Goal: Task Accomplishment & Management: Use online tool/utility

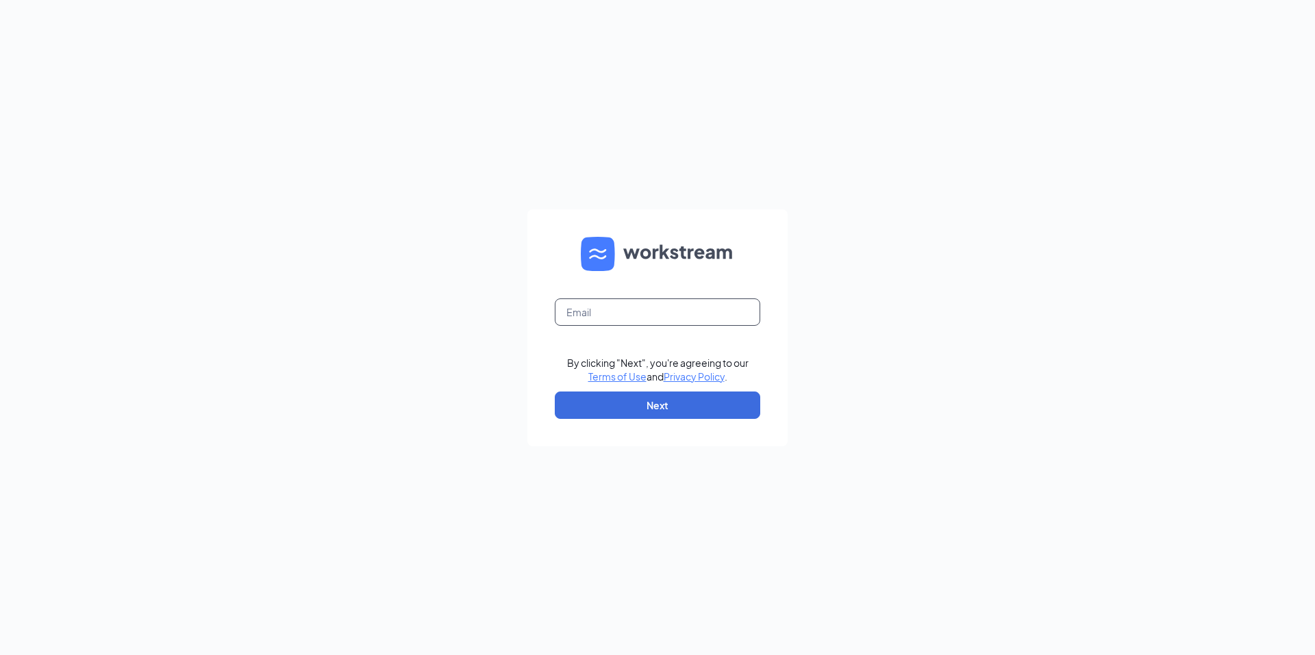
click at [648, 324] on input "text" at bounding box center [657, 312] width 205 height 27
type input "[EMAIL_ADDRESS][DOMAIN_NAME]"
click at [646, 406] on button "Next" at bounding box center [657, 405] width 205 height 27
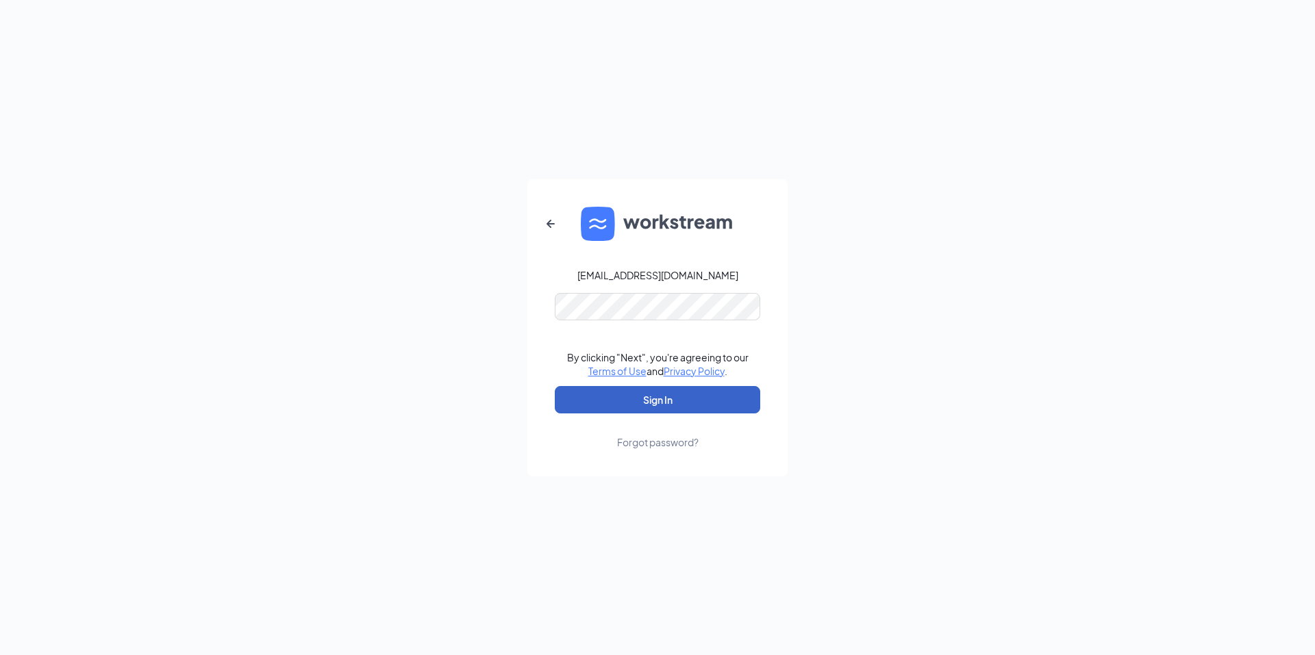
click at [635, 398] on button "Sign In" at bounding box center [657, 399] width 205 height 27
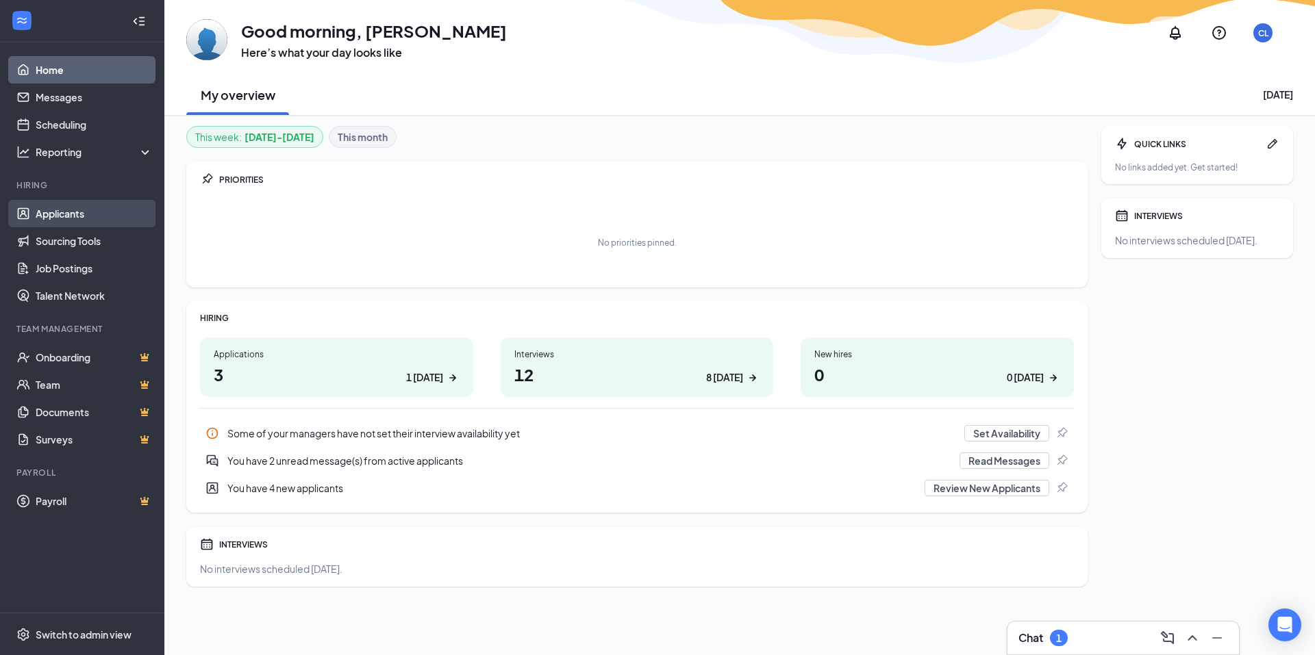
click at [60, 210] on link "Applicants" at bounding box center [94, 213] width 117 height 27
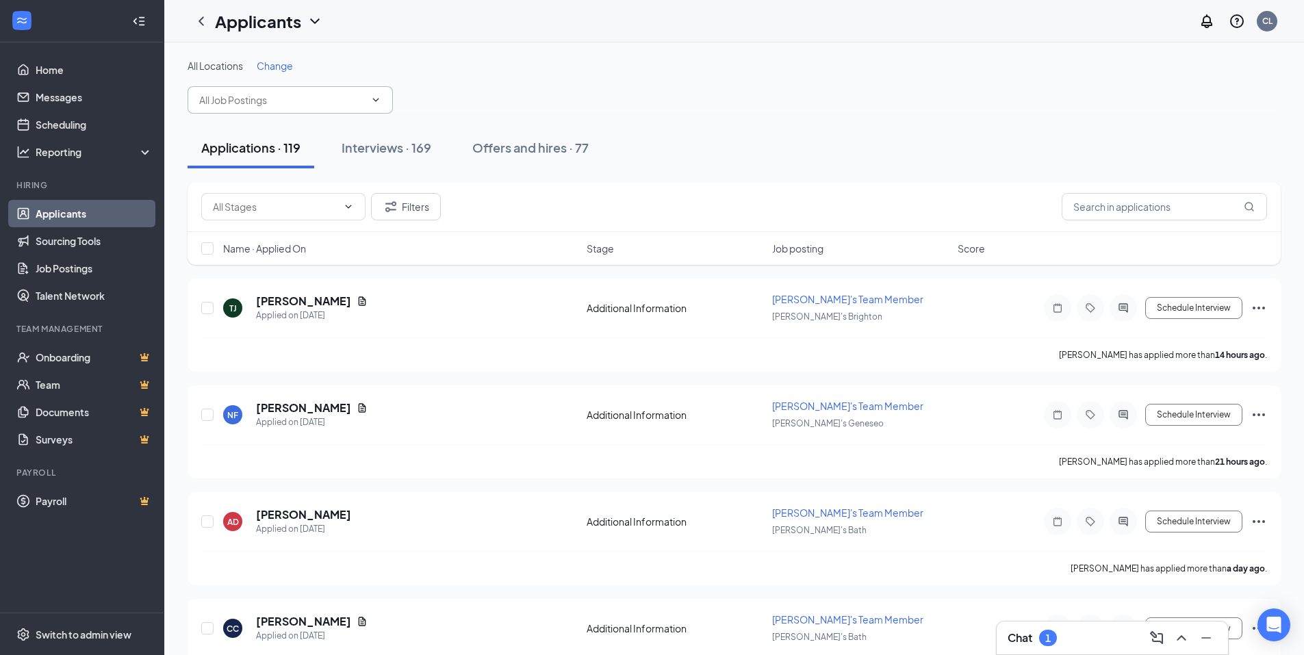
click at [307, 107] on span at bounding box center [290, 99] width 205 height 27
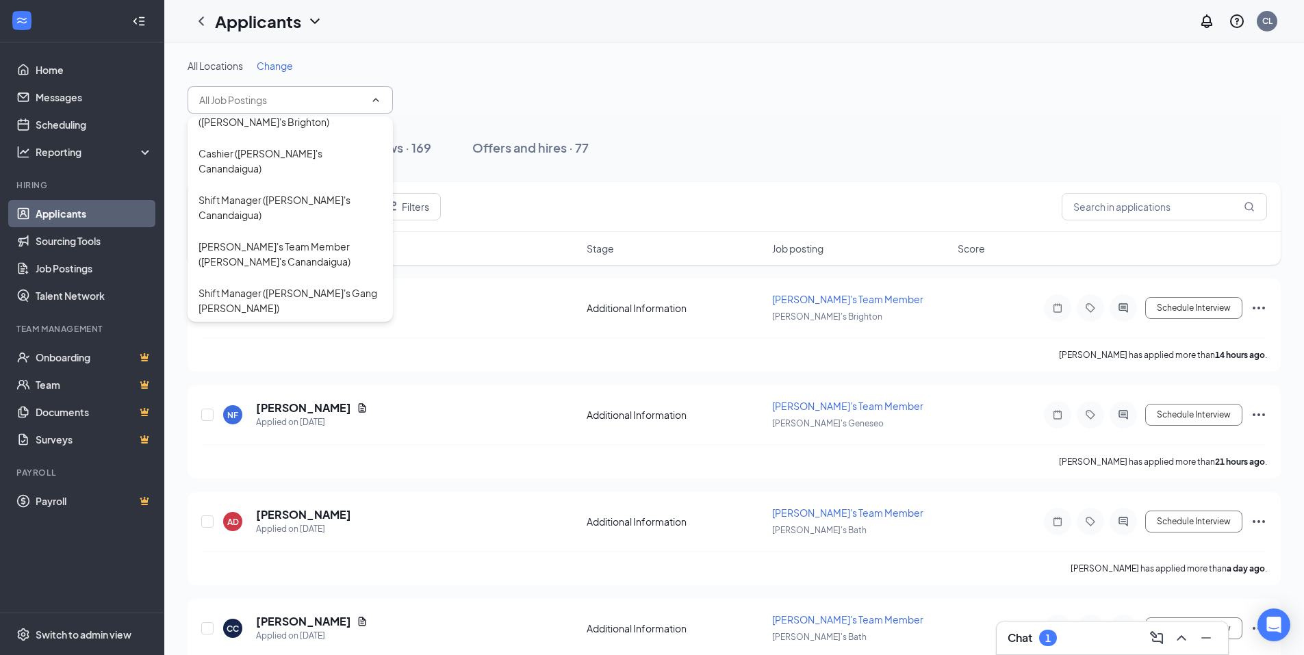
scroll to position [218, 0]
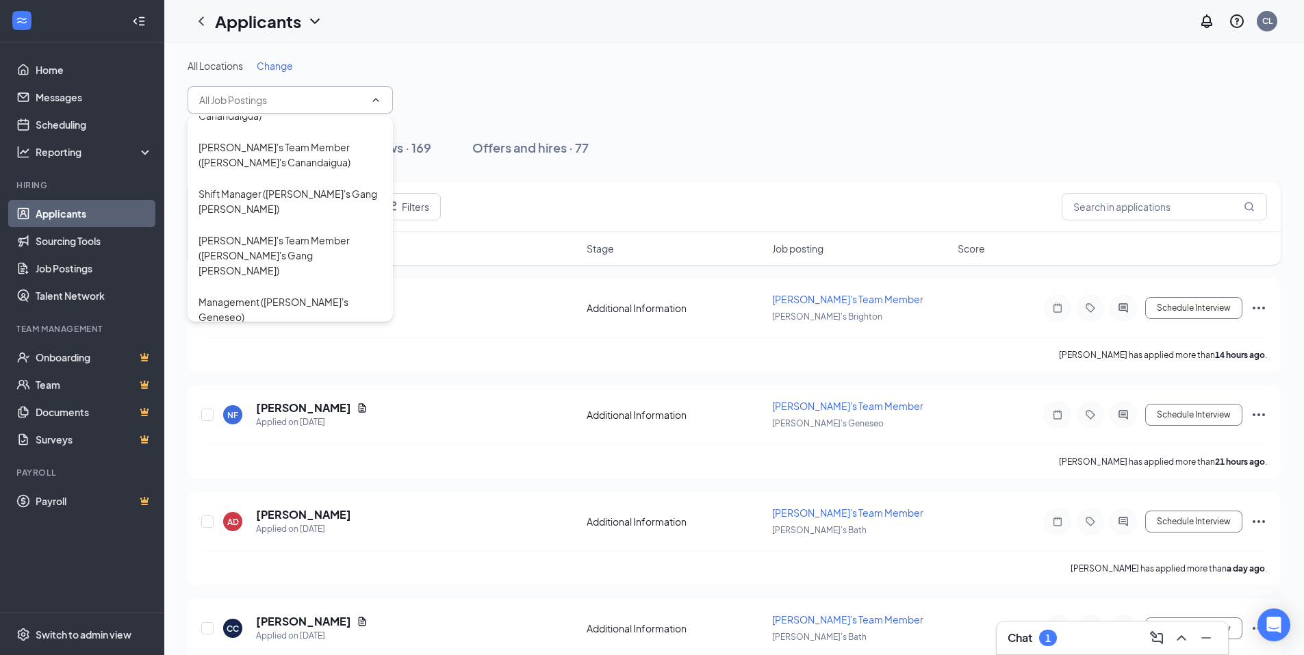
click at [294, 341] on div "Arby's Team Member (Arby's Geneseo)" at bounding box center [290, 356] width 183 height 30
type input "Arby's Team Member (Arby's Geneseo)"
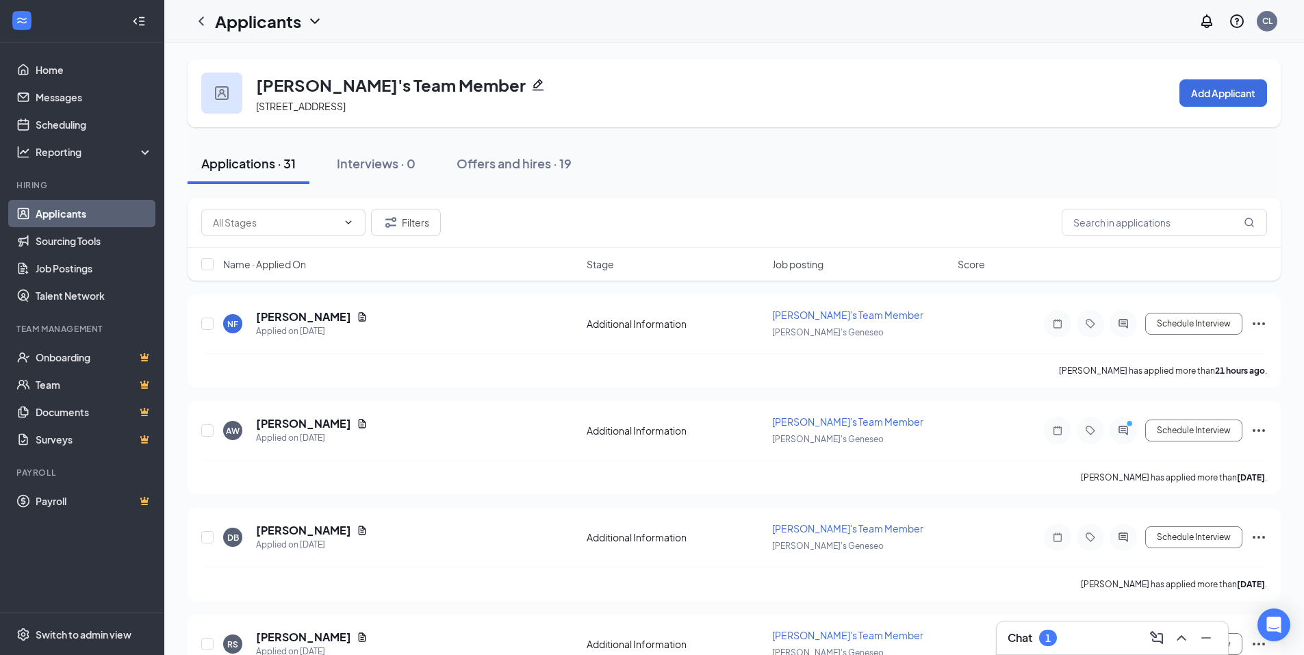
click at [1030, 632] on h3 "Chat" at bounding box center [1020, 638] width 25 height 15
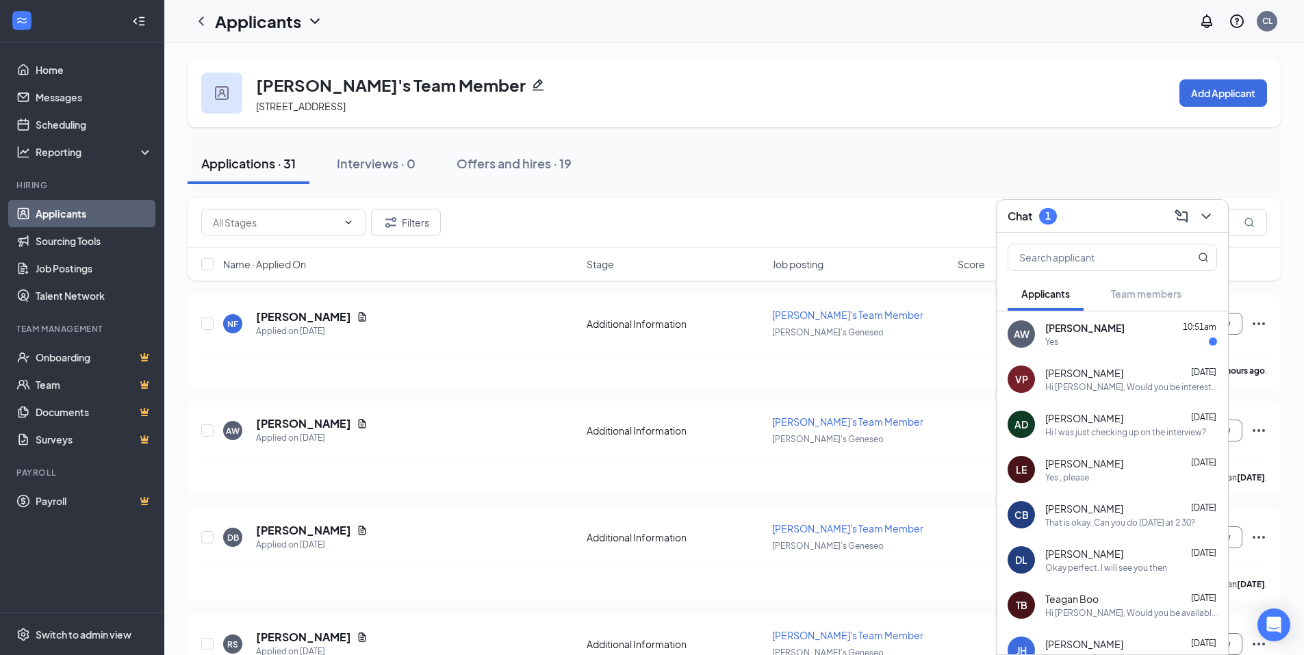
click at [1064, 340] on div "Yes" at bounding box center [1132, 342] width 172 height 12
